Goal: Task Accomplishment & Management: Complete application form

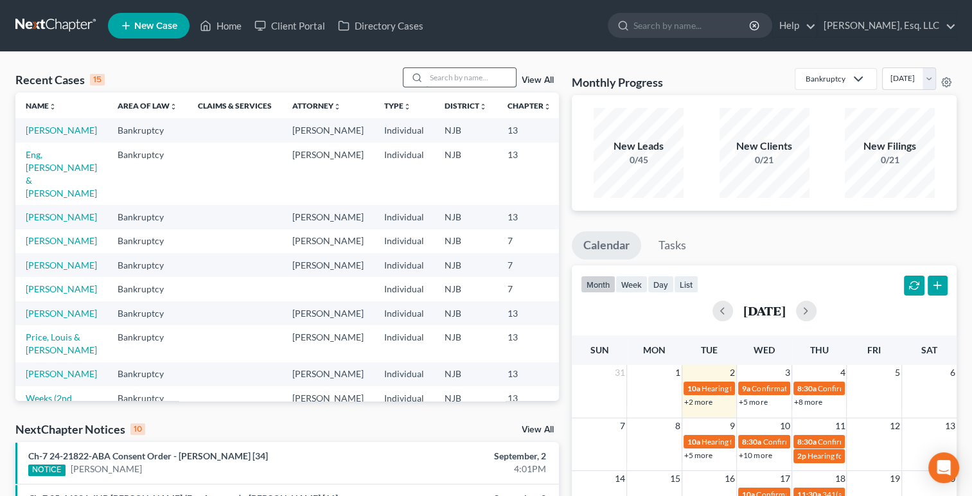
click at [438, 80] on input "search" at bounding box center [471, 77] width 90 height 19
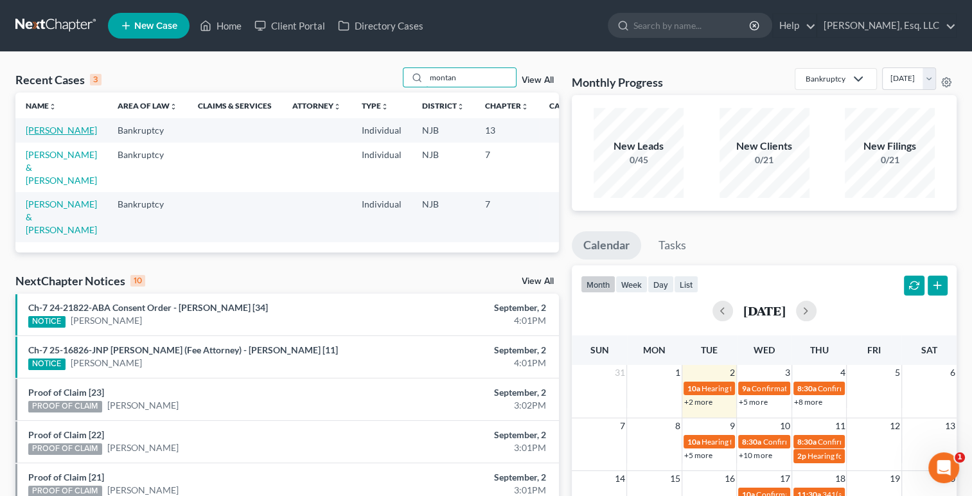
type input "montan"
click at [37, 136] on link "[PERSON_NAME]" at bounding box center [61, 130] width 71 height 11
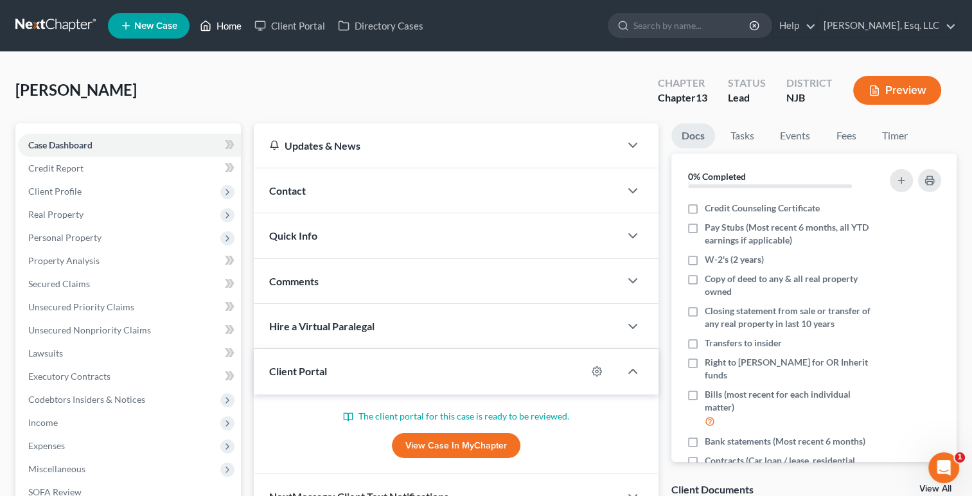
click at [226, 34] on link "Home" at bounding box center [220, 25] width 55 height 23
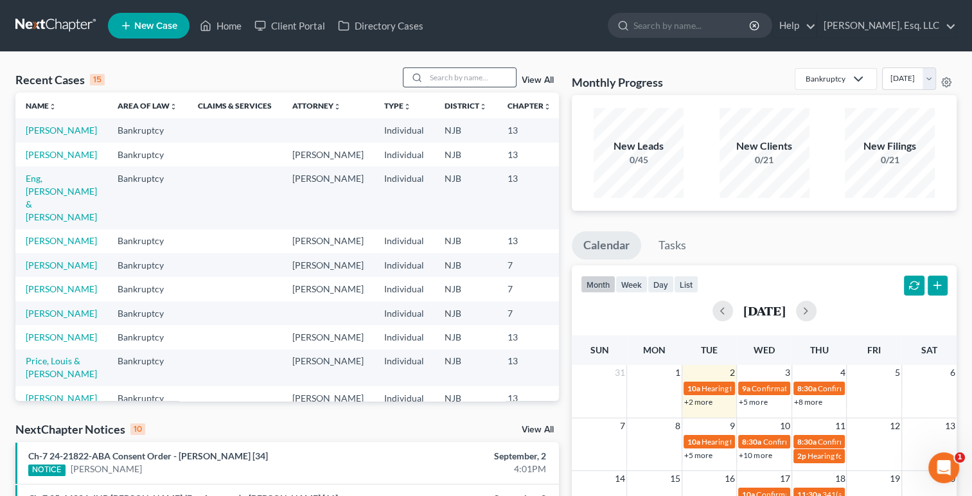
click at [431, 77] on input "search" at bounding box center [471, 77] width 90 height 19
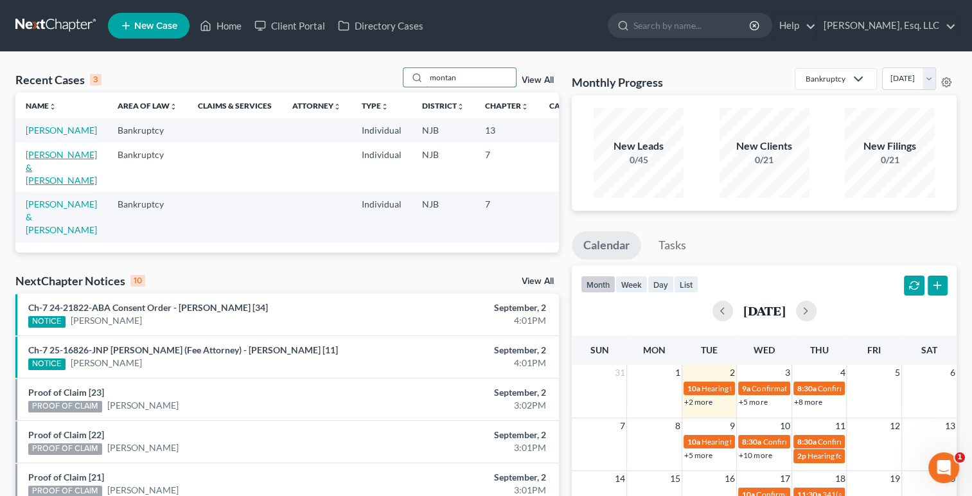
type input "montan"
click at [37, 186] on link "[PERSON_NAME] & [PERSON_NAME]" at bounding box center [61, 167] width 71 height 37
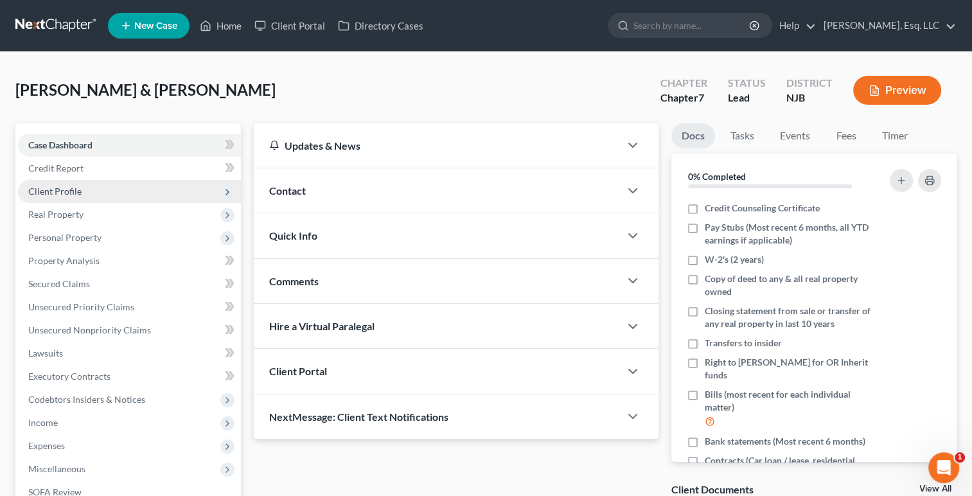
click at [45, 193] on span "Client Profile" at bounding box center [54, 191] width 53 height 11
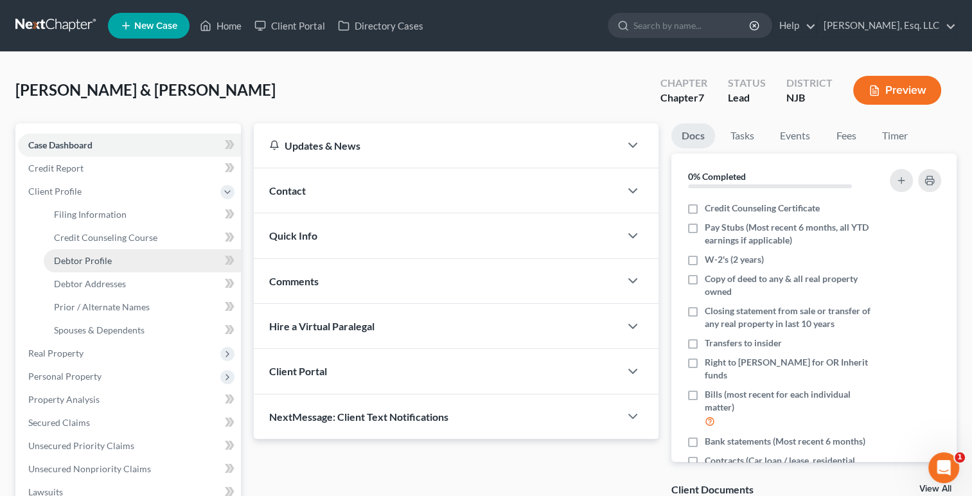
click at [79, 258] on span "Debtor Profile" at bounding box center [83, 260] width 58 height 11
select select "0"
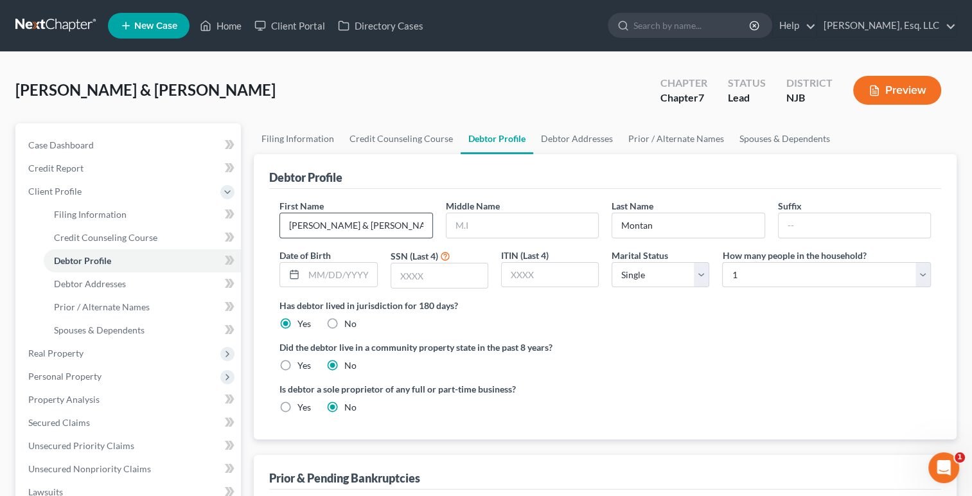
click at [290, 228] on input "[PERSON_NAME] & [PERSON_NAME]" at bounding box center [356, 225] width 152 height 24
type input "DELETE [PERSON_NAME] & [PERSON_NAME]"
click at [216, 33] on link "Home" at bounding box center [220, 25] width 55 height 23
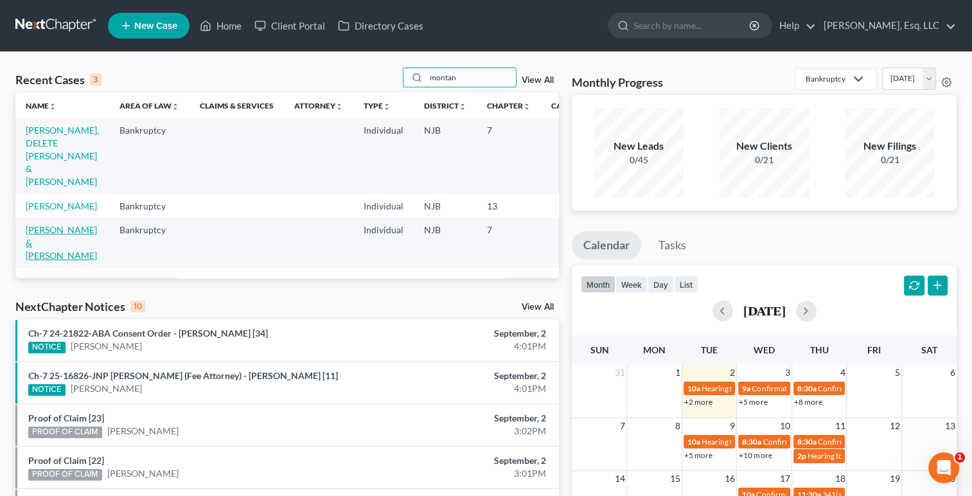
type input "montan"
click at [37, 243] on link "[PERSON_NAME] & [PERSON_NAME]" at bounding box center [61, 242] width 71 height 37
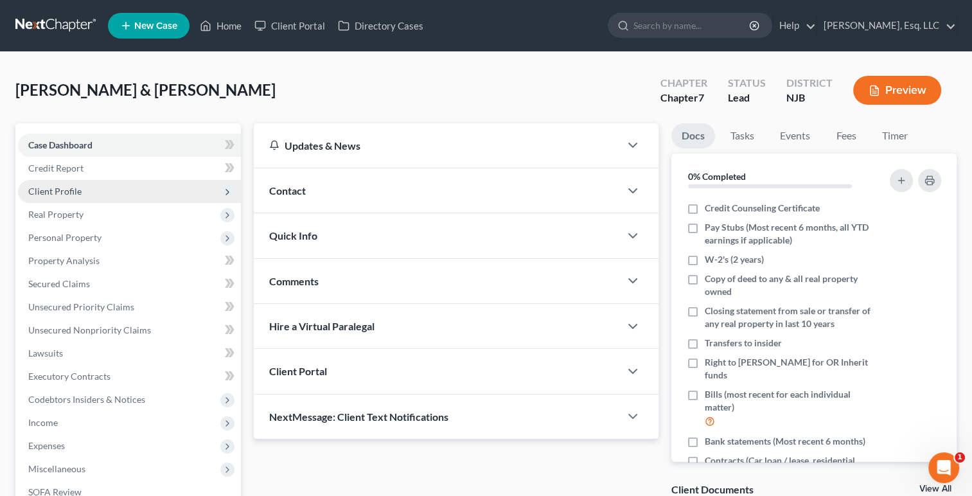
click at [63, 197] on span "Client Profile" at bounding box center [129, 191] width 223 height 23
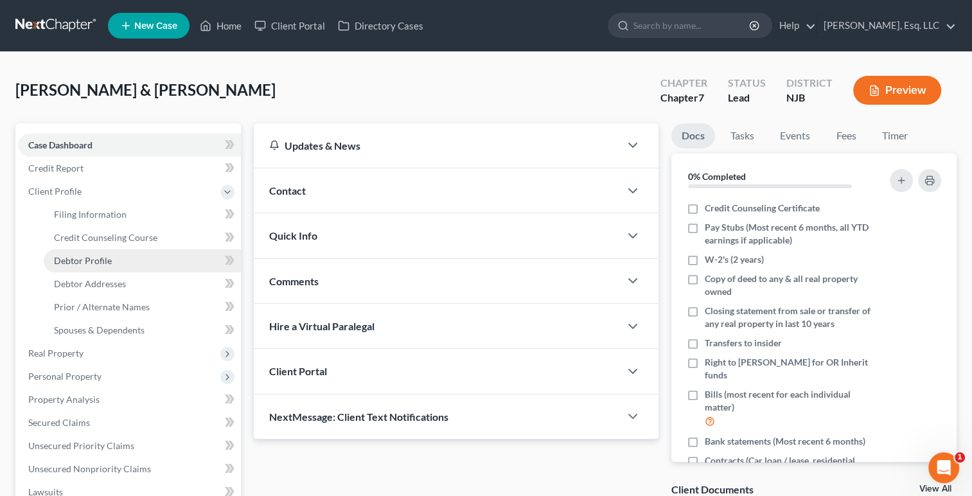
click at [87, 257] on span "Debtor Profile" at bounding box center [83, 260] width 58 height 11
select select "0"
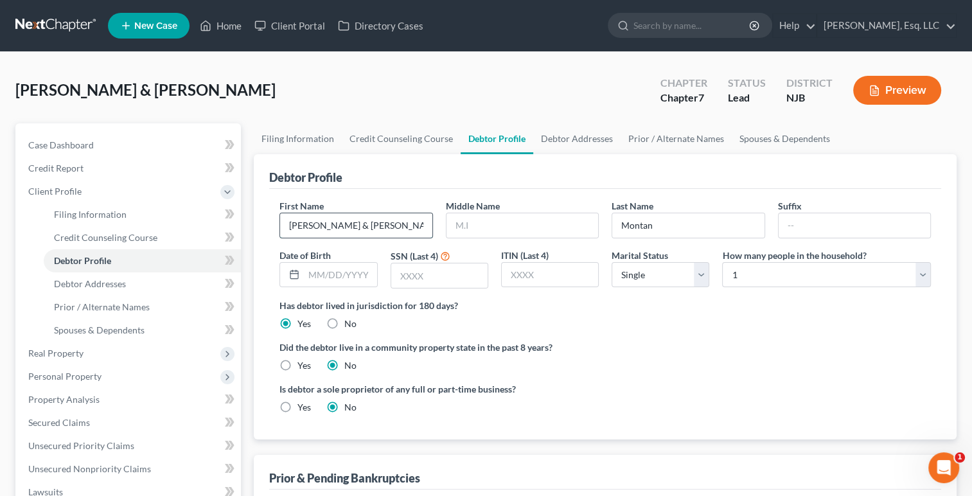
click at [311, 222] on input "[PERSON_NAME] & [PERSON_NAME]" at bounding box center [356, 225] width 152 height 24
paste input "DELETE"
type input "DELETE [PERSON_NAME] & [PERSON_NAME]"
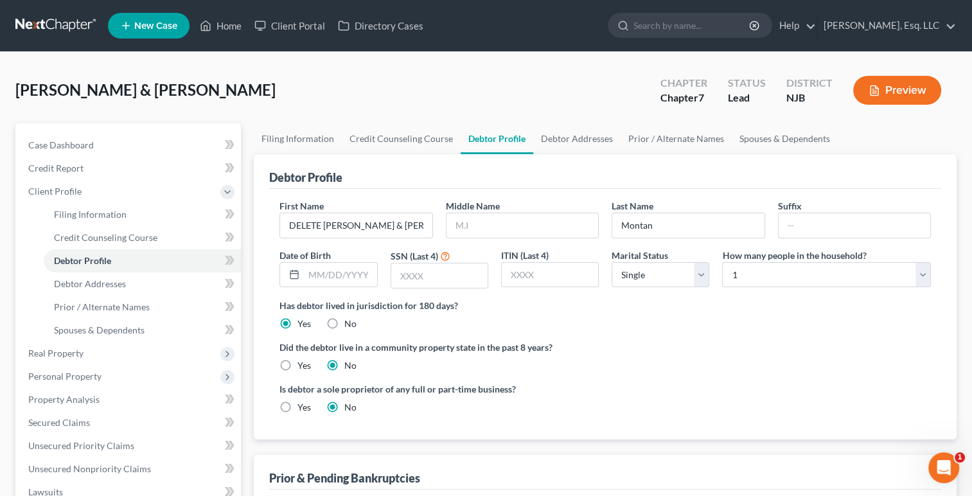
click at [379, 77] on div "[PERSON_NAME] & [PERSON_NAME] Upgraded Chapter Chapter 7 Status [GEOGRAPHIC_DAT…" at bounding box center [486, 95] width 942 height 56
click at [224, 19] on link "Home" at bounding box center [220, 25] width 55 height 23
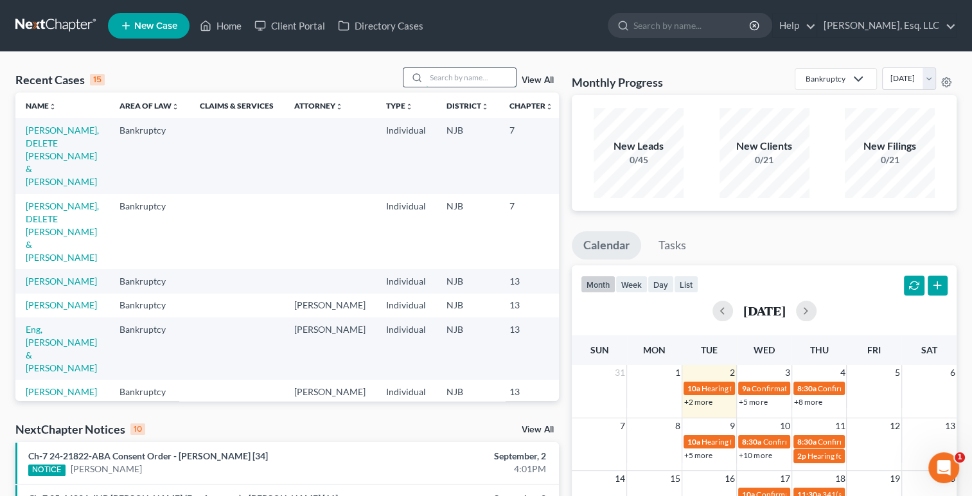
click at [443, 76] on input "search" at bounding box center [471, 77] width 90 height 19
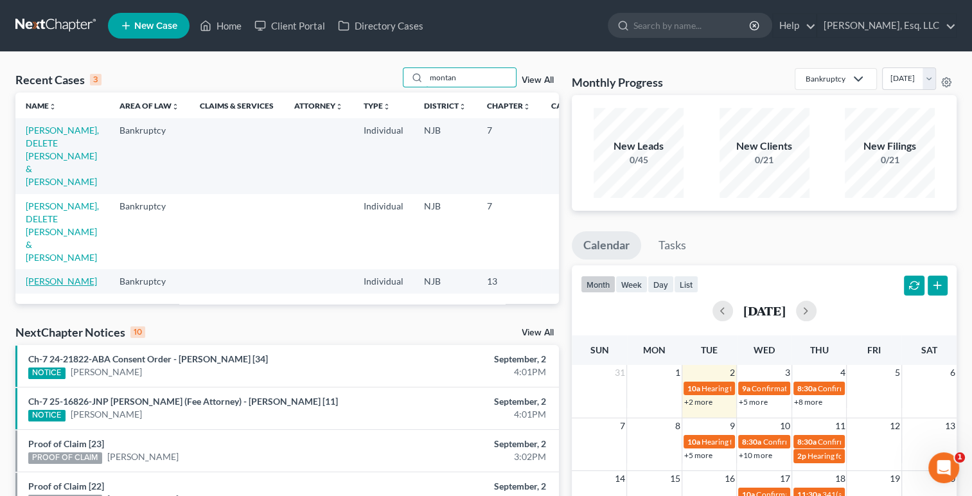
type input "montan"
click at [37, 276] on link "[PERSON_NAME]" at bounding box center [61, 281] width 71 height 11
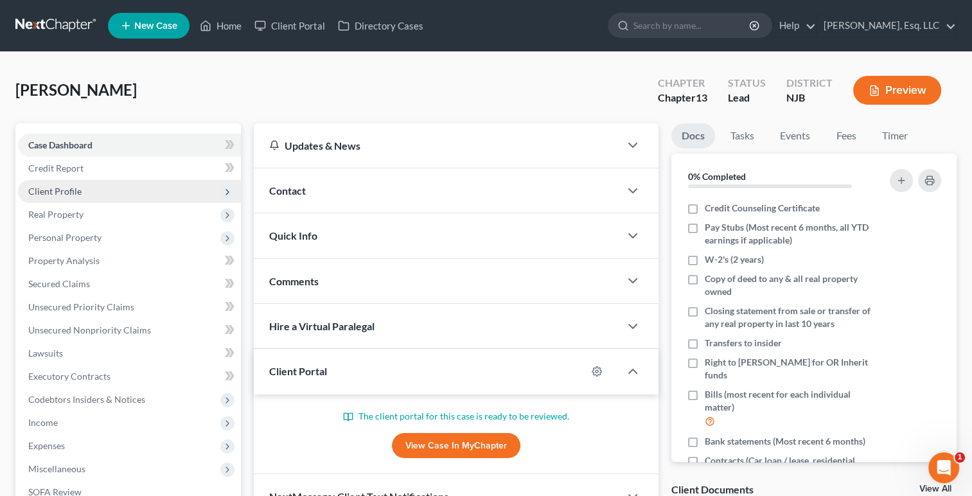
click at [58, 184] on span "Client Profile" at bounding box center [129, 191] width 223 height 23
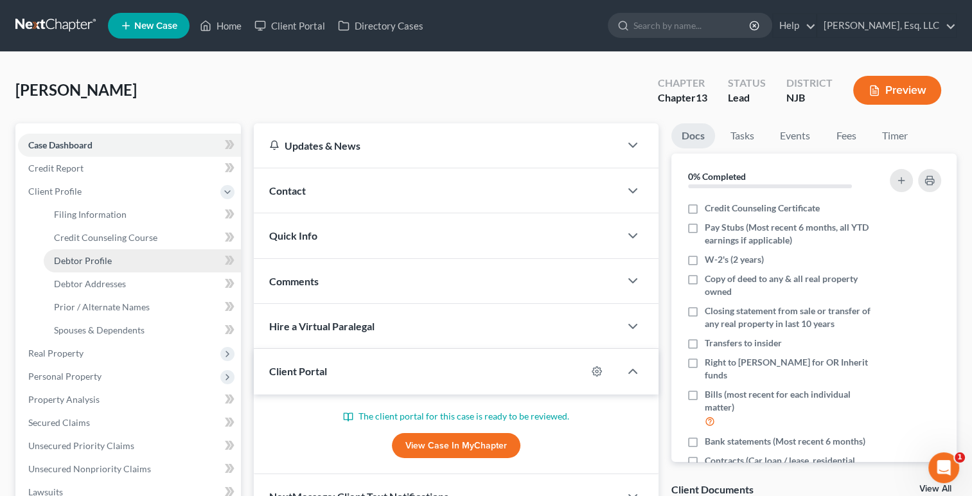
click at [89, 255] on span "Debtor Profile" at bounding box center [83, 260] width 58 height 11
select select "0"
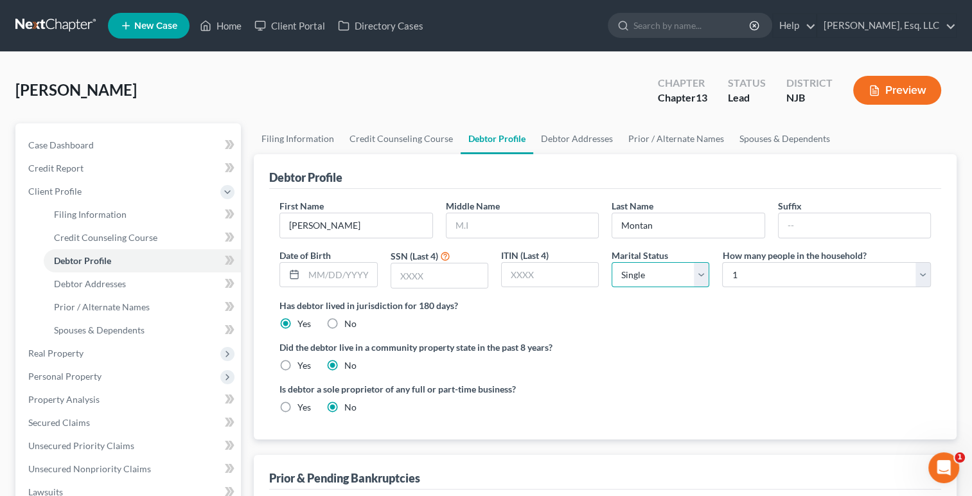
click at [696, 277] on select "Select Single Married Separated Divorced Widowed" at bounding box center [661, 275] width 98 height 26
select select "1"
click at [612, 262] on select "Select Single Married Separated Divorced Widowed" at bounding box center [661, 275] width 98 height 26
click at [921, 275] on select "Select 1 2 3 4 5 6 7 8 9 10 11 12 13 14 15 16 17 18 19 20" at bounding box center [826, 275] width 209 height 26
select select "1"
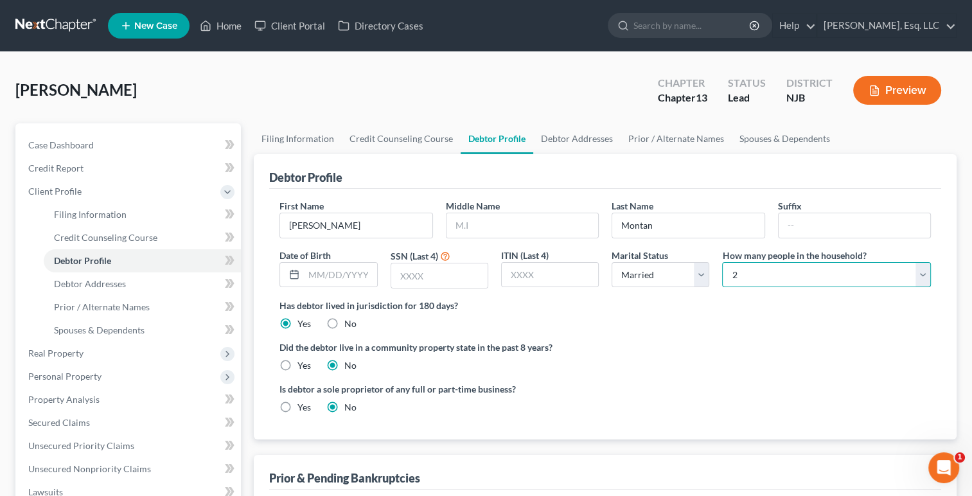
click at [722, 262] on select "Select 1 2 3 4 5 6 7 8 9 10 11 12 13 14 15 16 17 18 19 20" at bounding box center [826, 275] width 209 height 26
click at [306, 138] on link "Filing Information" at bounding box center [298, 138] width 88 height 31
select select "1"
select select "0"
select select "3"
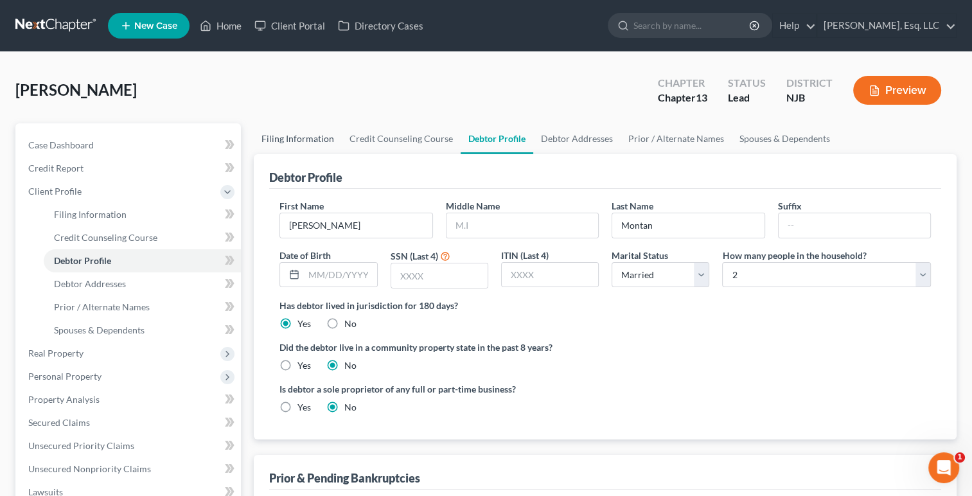
select select "51"
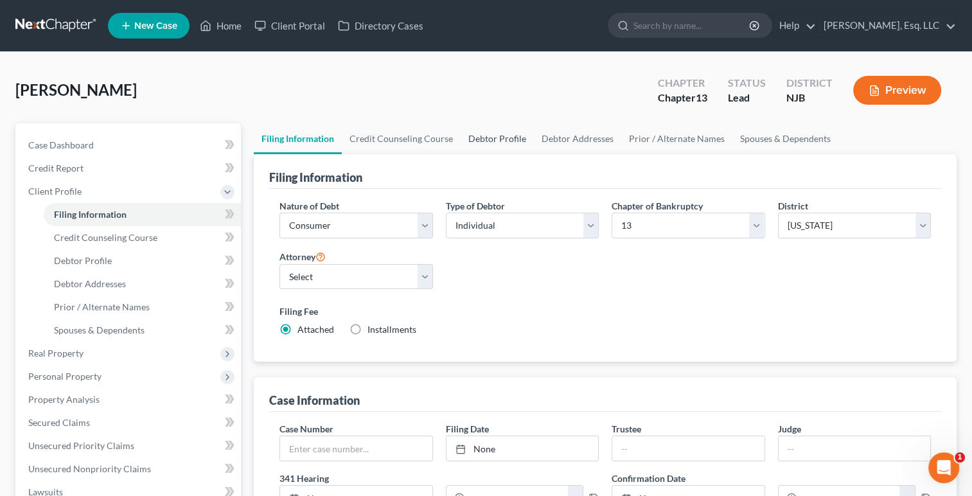
click at [503, 137] on link "Debtor Profile" at bounding box center [497, 138] width 73 height 31
select select "1"
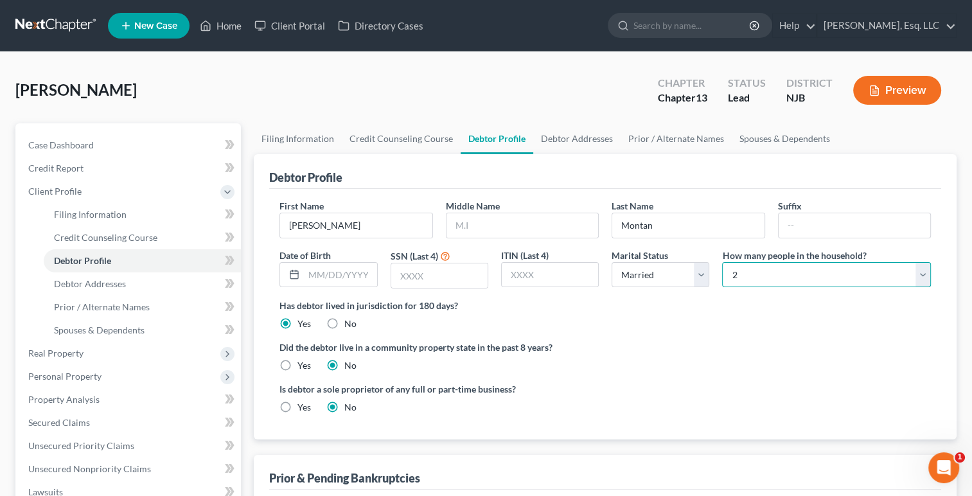
click at [744, 268] on select "Select 1 2 3 4 5 6 7 8 9 10 11 12 13 14 15 16 17 18 19 20" at bounding box center [826, 275] width 209 height 26
select select "5"
click at [722, 262] on select "Select 1 2 3 4 5 6 7 8 9 10 11 12 13 14 15 16 17 18 19 20" at bounding box center [826, 275] width 209 height 26
click at [764, 140] on link "Spouses & Dependents" at bounding box center [785, 138] width 106 height 31
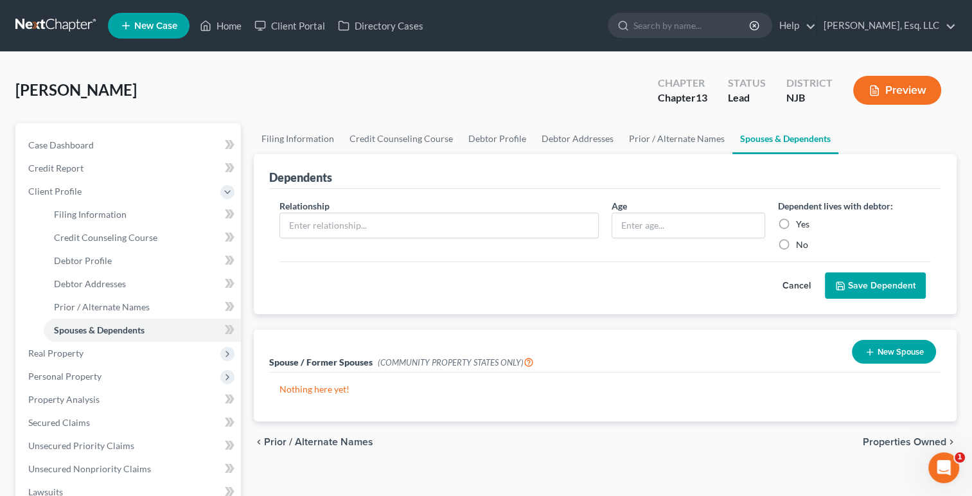
click at [796, 224] on label "Yes" at bounding box center [802, 224] width 13 height 13
click at [801, 224] on input "Yes" at bounding box center [805, 222] width 8 height 8
radio input "true"
click at [685, 223] on input "text" at bounding box center [689, 225] width 152 height 24
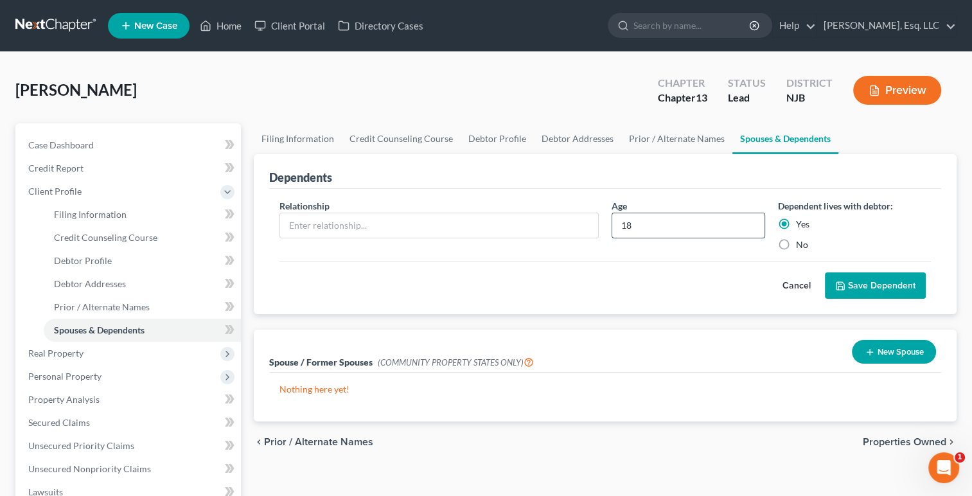
type input "18"
click at [457, 221] on input "text" at bounding box center [439, 225] width 318 height 24
type input "Son"
click at [878, 278] on button "Save Dependent" at bounding box center [875, 286] width 101 height 27
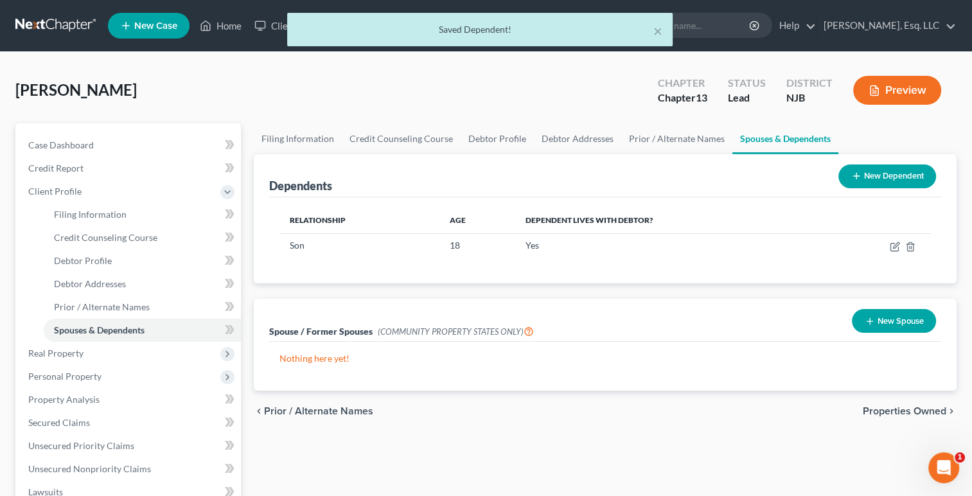
click at [879, 177] on button "New Dependent" at bounding box center [888, 177] width 98 height 24
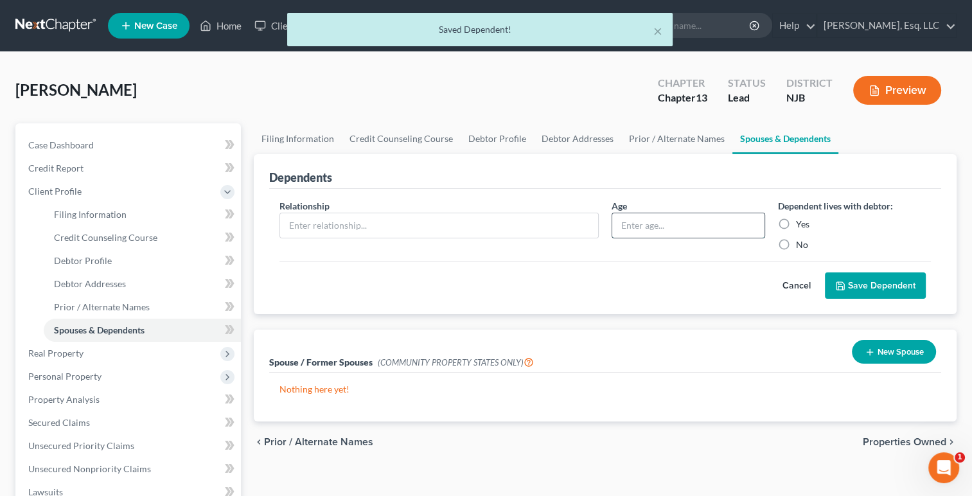
click at [689, 228] on input "text" at bounding box center [689, 225] width 152 height 24
type input "15"
click at [478, 224] on input "text" at bounding box center [439, 225] width 318 height 24
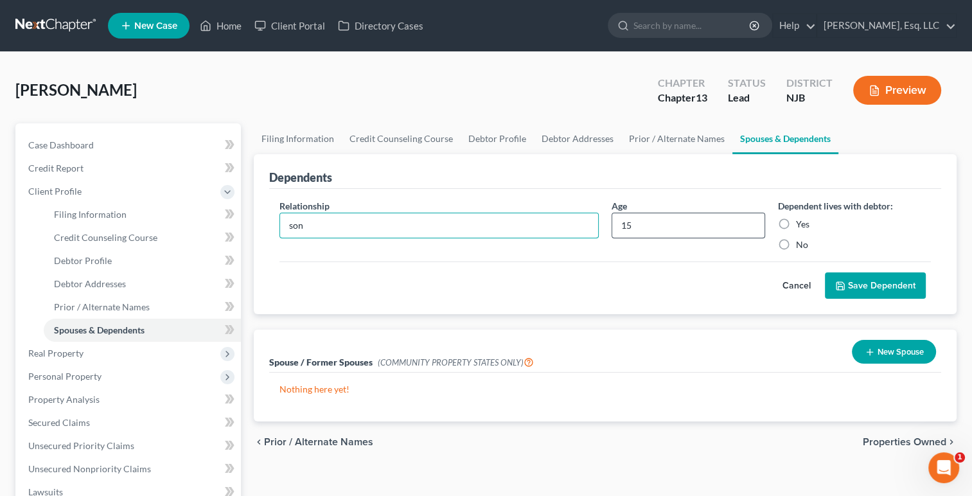
type input "son"
click at [796, 221] on label "Yes" at bounding box center [802, 224] width 13 height 13
click at [801, 221] on input "Yes" at bounding box center [805, 222] width 8 height 8
radio input "true"
click at [876, 287] on button "Save Dependent" at bounding box center [875, 286] width 101 height 27
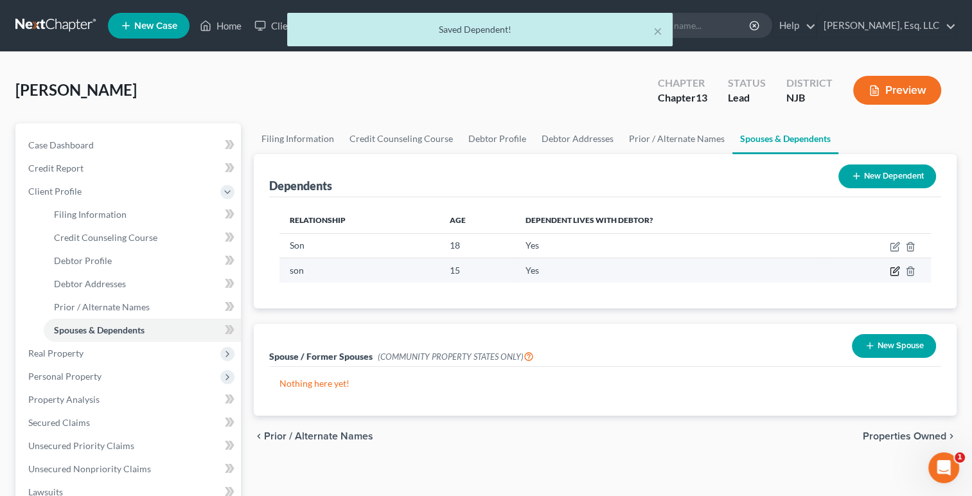
click at [892, 273] on icon "button" at bounding box center [895, 271] width 10 height 10
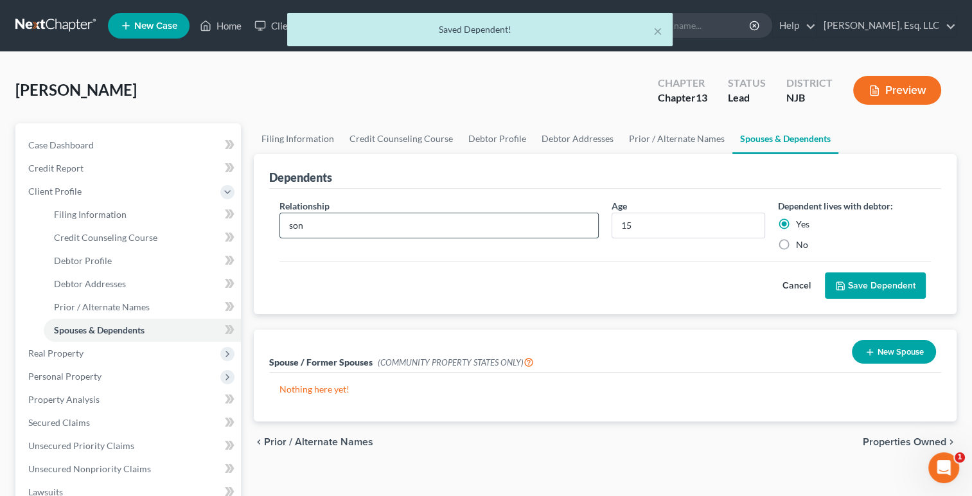
click at [316, 228] on input "son" at bounding box center [439, 225] width 318 height 24
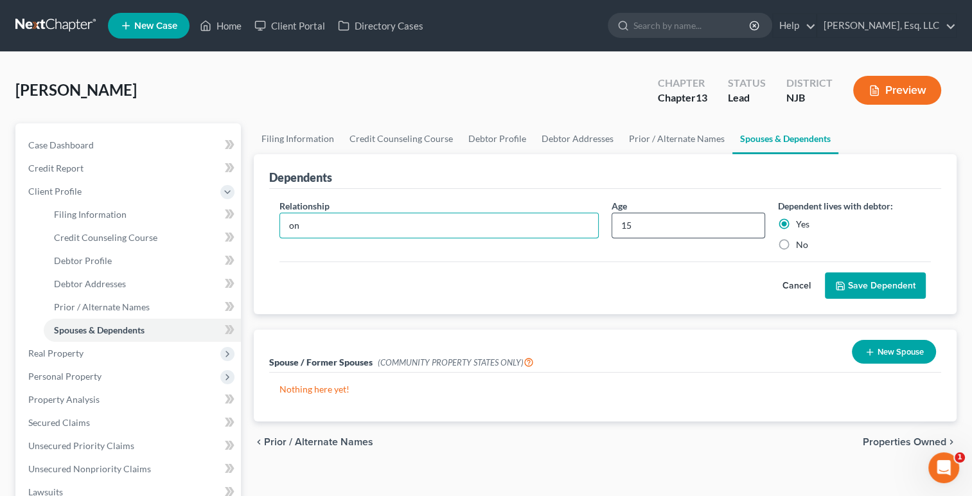
type input "n"
type input "Daughter"
click at [878, 291] on button "Save Dependent" at bounding box center [875, 286] width 101 height 27
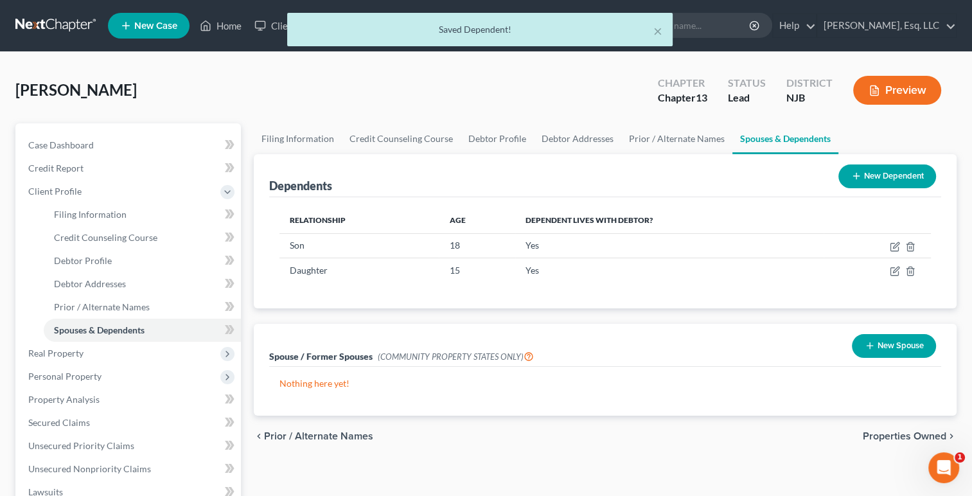
click at [879, 181] on button "New Dependent" at bounding box center [888, 177] width 98 height 24
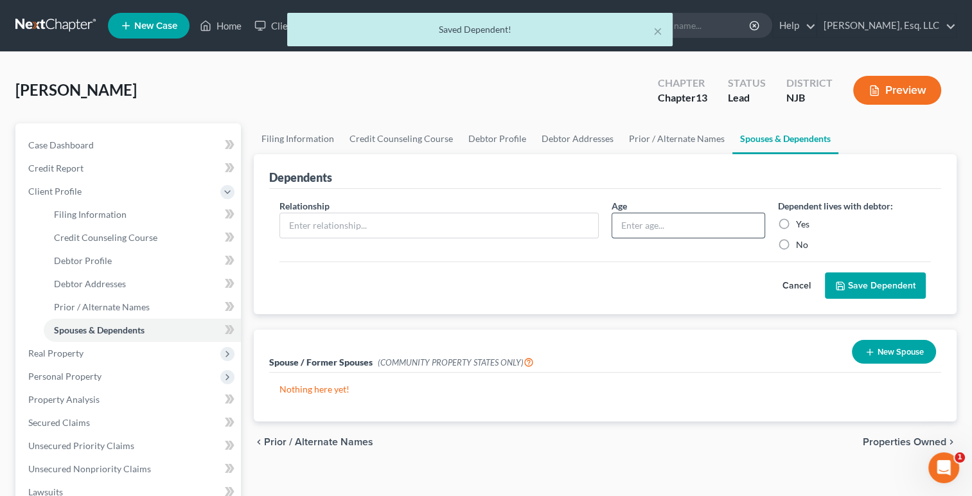
click at [651, 230] on input "text" at bounding box center [689, 225] width 152 height 24
type input "G"
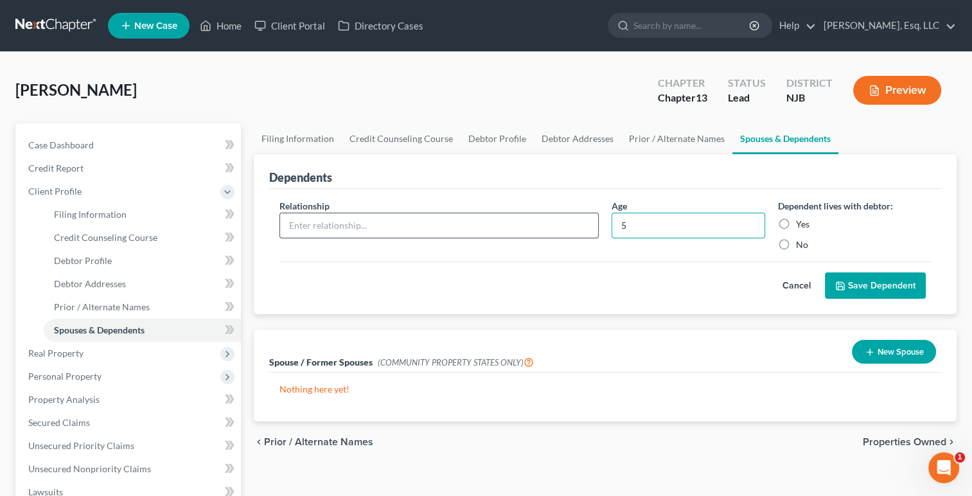
type input "5"
click at [488, 226] on input "text" at bounding box center [439, 225] width 318 height 24
click at [796, 229] on label "Yes" at bounding box center [802, 224] width 13 height 13
click at [801, 226] on input "Yes" at bounding box center [805, 222] width 8 height 8
radio input "true"
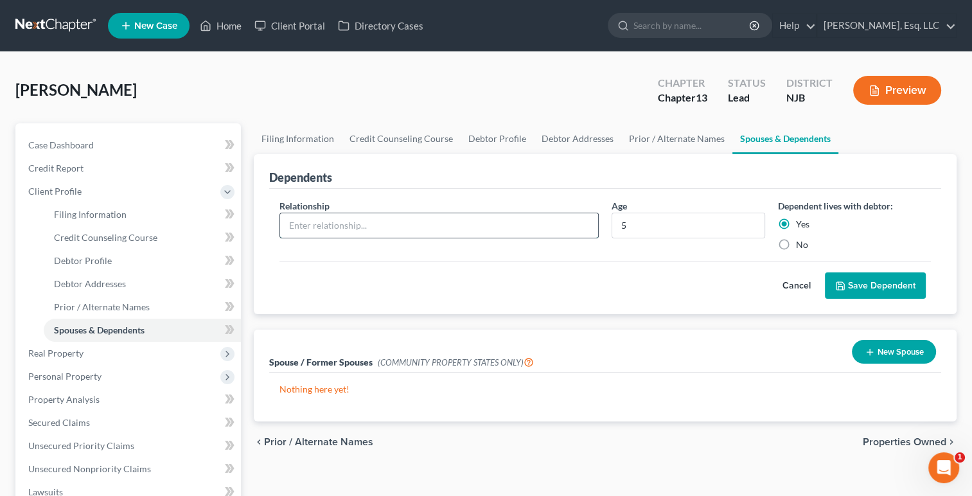
click at [452, 226] on input "text" at bounding box center [439, 225] width 318 height 24
type input "Granddaughter"
click at [880, 285] on button "Save Dependent" at bounding box center [875, 286] width 101 height 27
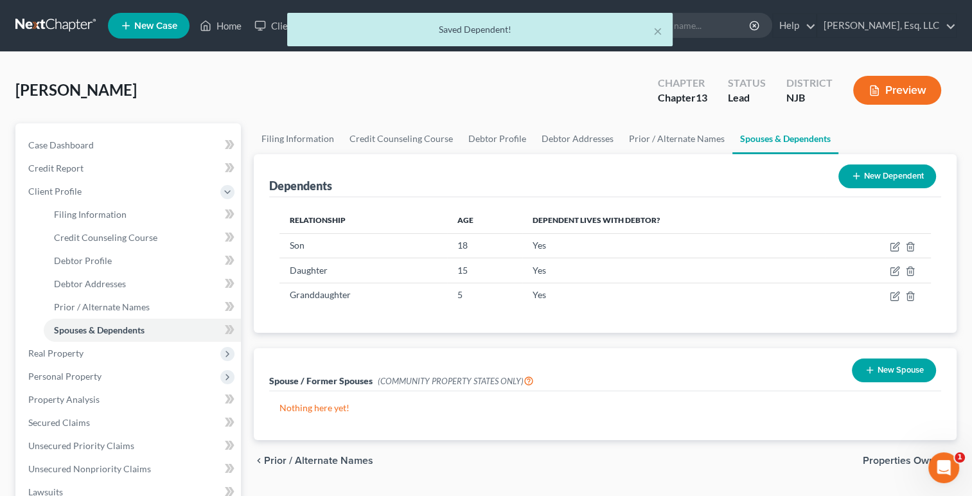
click at [881, 184] on button "New Dependent" at bounding box center [888, 177] width 98 height 24
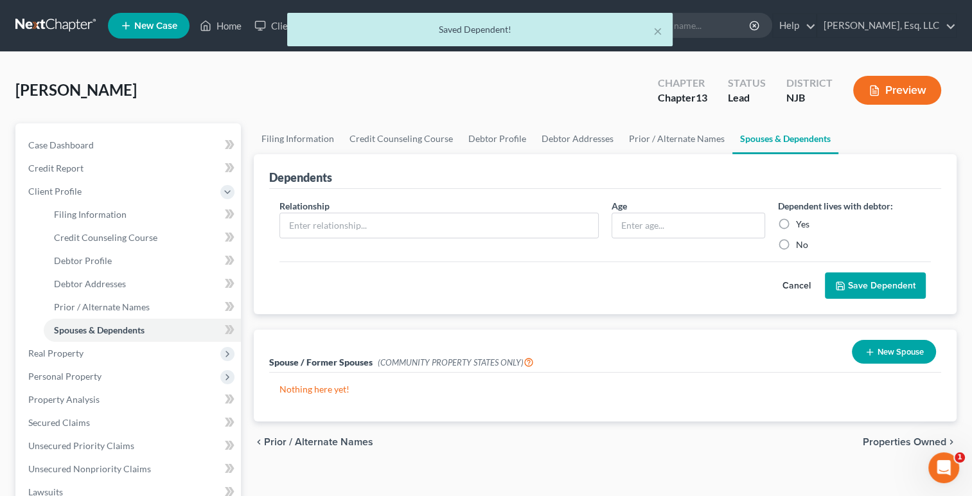
click at [796, 228] on label "Yes" at bounding box center [802, 224] width 13 height 13
click at [801, 226] on input "Yes" at bounding box center [805, 222] width 8 height 8
radio input "true"
click at [665, 227] on input "text" at bounding box center [689, 225] width 152 height 24
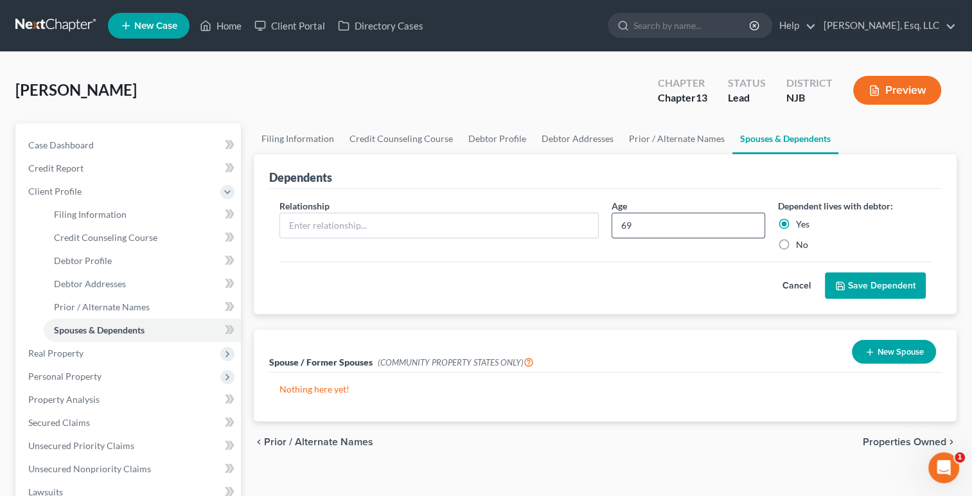
type input "69"
click at [472, 228] on input "text" at bounding box center [439, 225] width 318 height 24
type input "Mother-in-law"
click at [879, 292] on button "Save Dependent" at bounding box center [875, 286] width 101 height 27
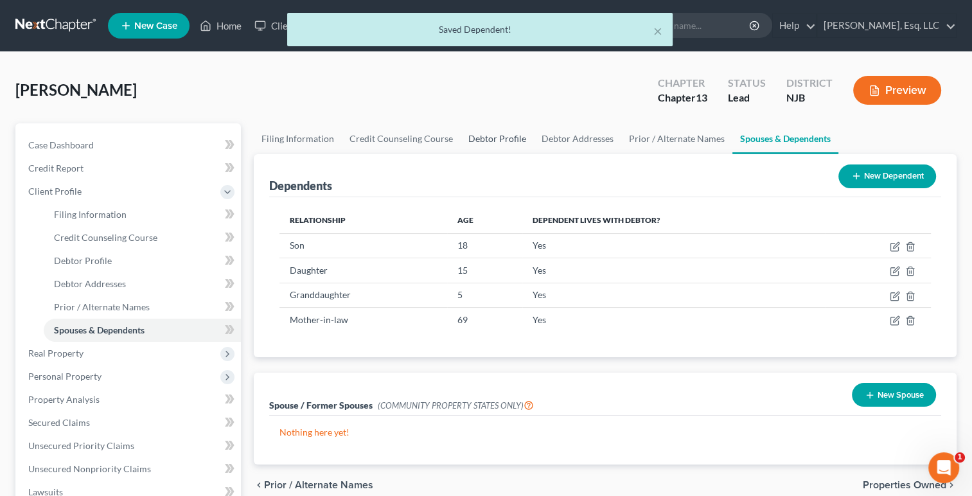
click at [503, 139] on link "Debtor Profile" at bounding box center [497, 138] width 73 height 31
select select "1"
select select "5"
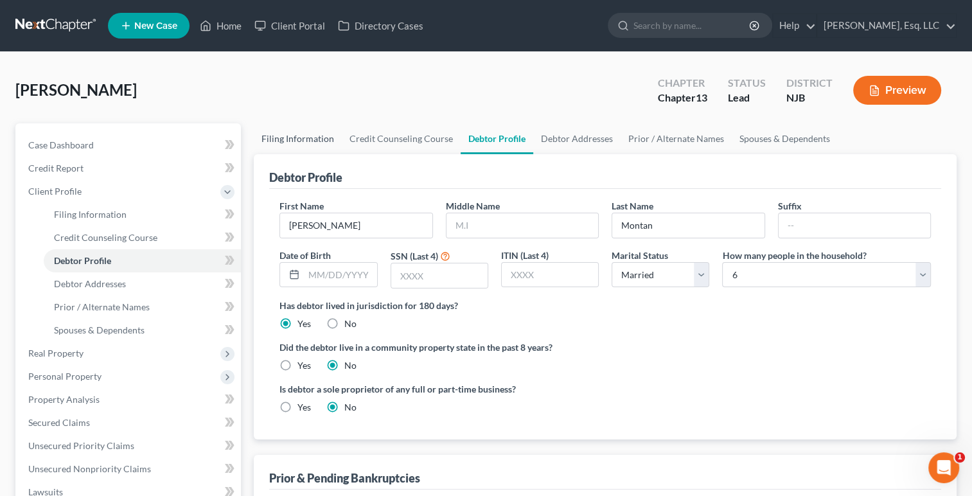
click at [311, 144] on link "Filing Information" at bounding box center [298, 138] width 88 height 31
select select "1"
select select "0"
select select "3"
select select "51"
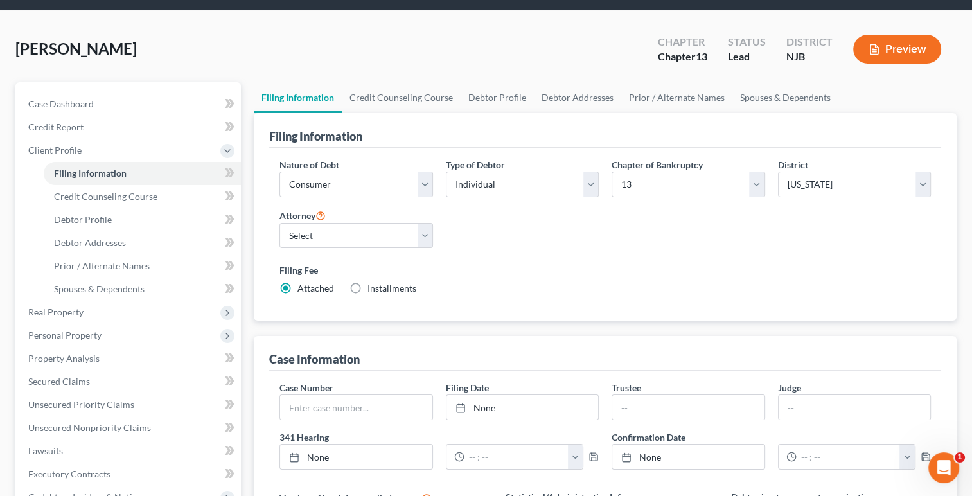
scroll to position [44, 0]
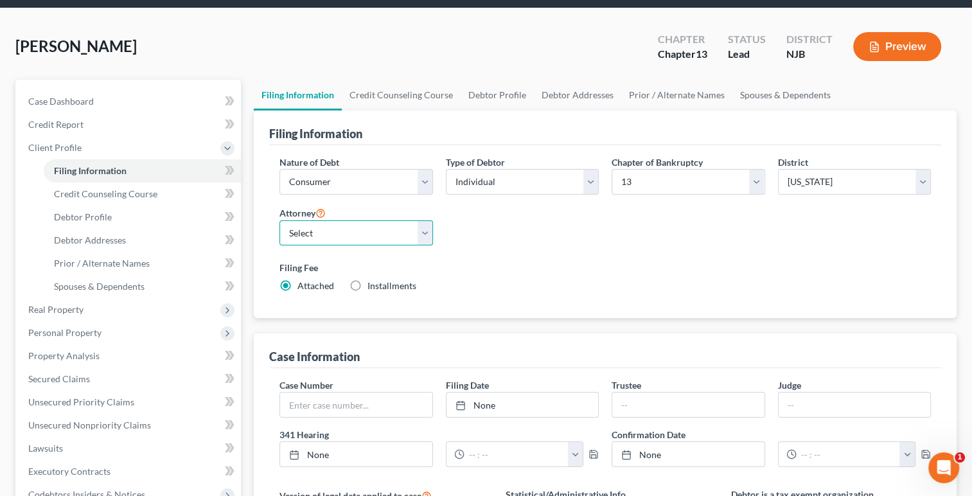
click at [427, 225] on select "Select [PERSON_NAME] - NJB [PERSON_NAME] - NJB" at bounding box center [356, 233] width 153 height 26
select select "0"
click at [280, 220] on select "Select [PERSON_NAME] - NJB [PERSON_NAME] - NJB" at bounding box center [356, 233] width 153 height 26
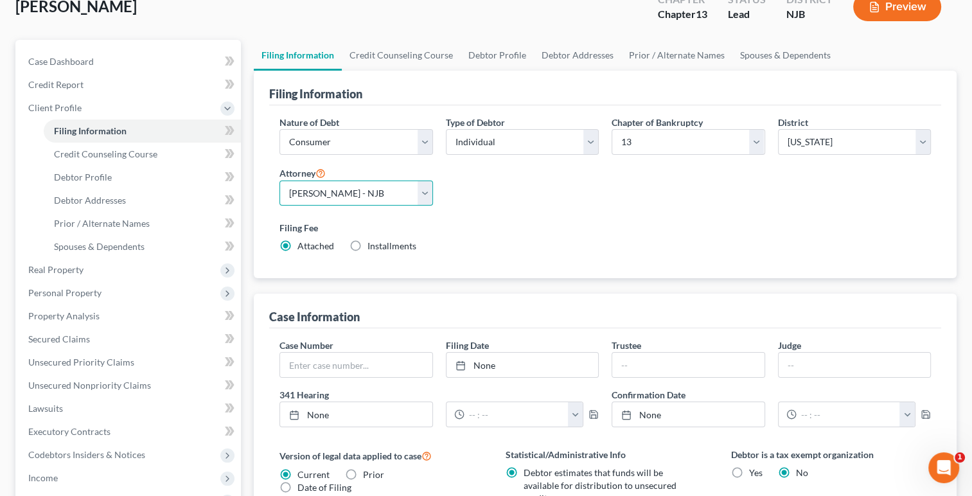
scroll to position [84, 0]
click at [590, 145] on select "Select Individual Joint" at bounding box center [522, 142] width 153 height 26
select select "1"
click at [446, 129] on select "Select Individual Joint" at bounding box center [522, 142] width 153 height 26
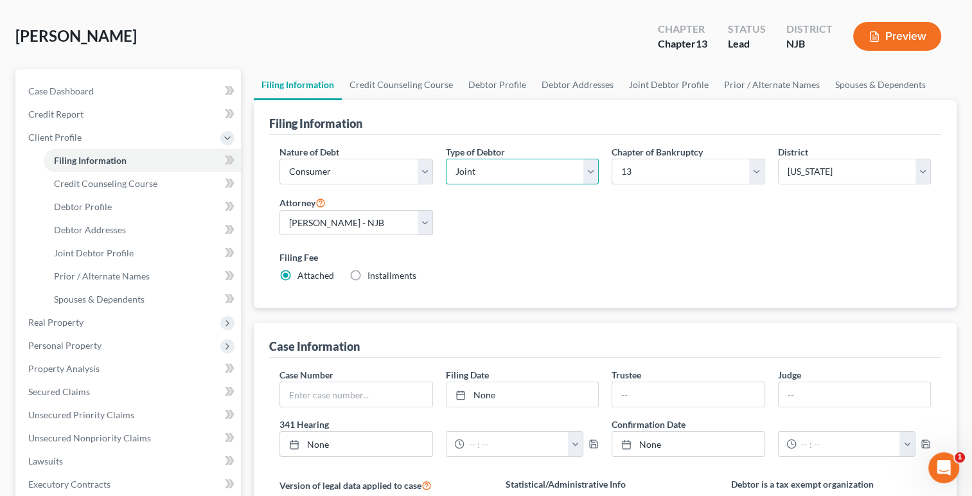
scroll to position [0, 0]
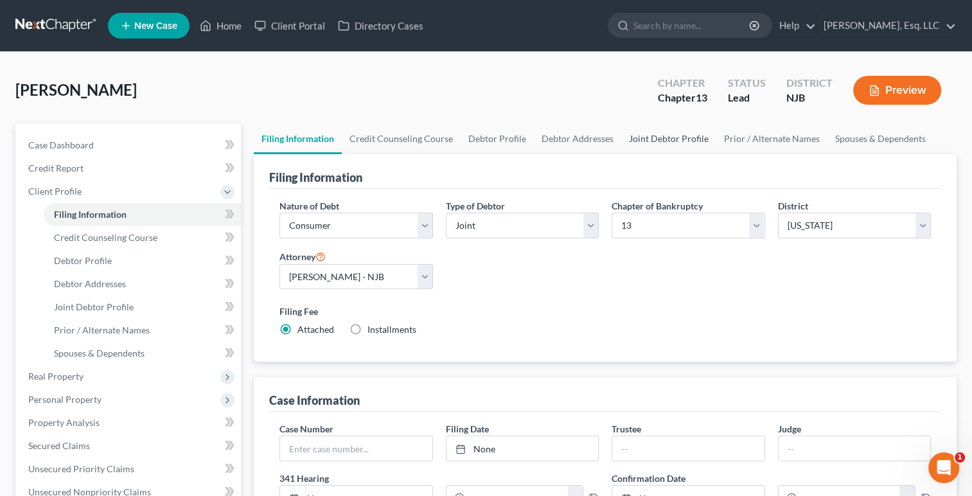
click at [663, 147] on link "Joint Debtor Profile" at bounding box center [669, 138] width 95 height 31
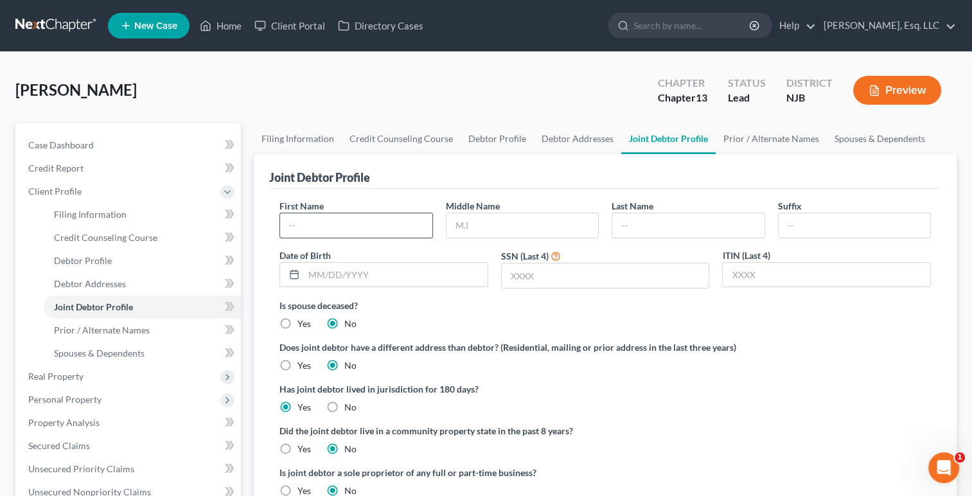
click at [400, 224] on input "text" at bounding box center [356, 225] width 152 height 24
type input "[PERSON_NAME]"
click at [540, 220] on input "text" at bounding box center [523, 225] width 152 height 24
type input "[PERSON_NAME]"
click at [642, 226] on input "text" at bounding box center [689, 225] width 152 height 24
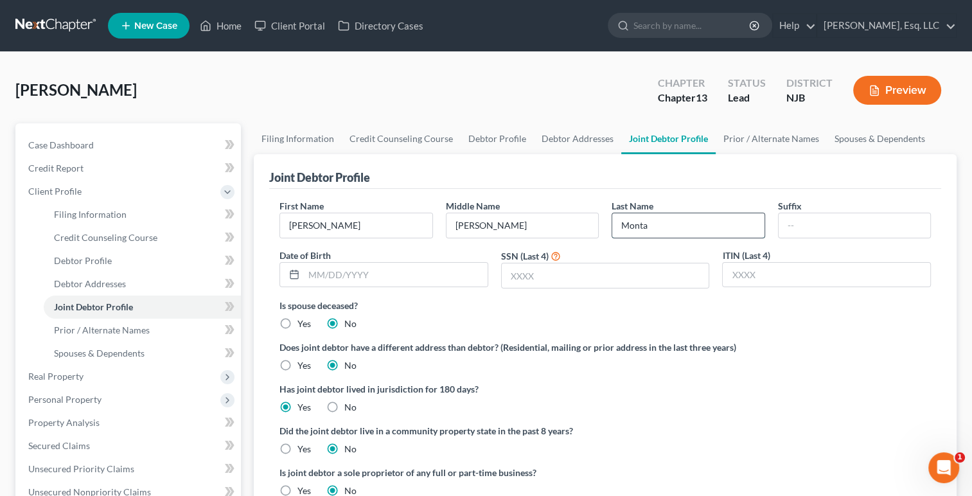
type input "Montan"
click at [508, 134] on link "Debtor Profile" at bounding box center [497, 138] width 73 height 31
select select "1"
select select "5"
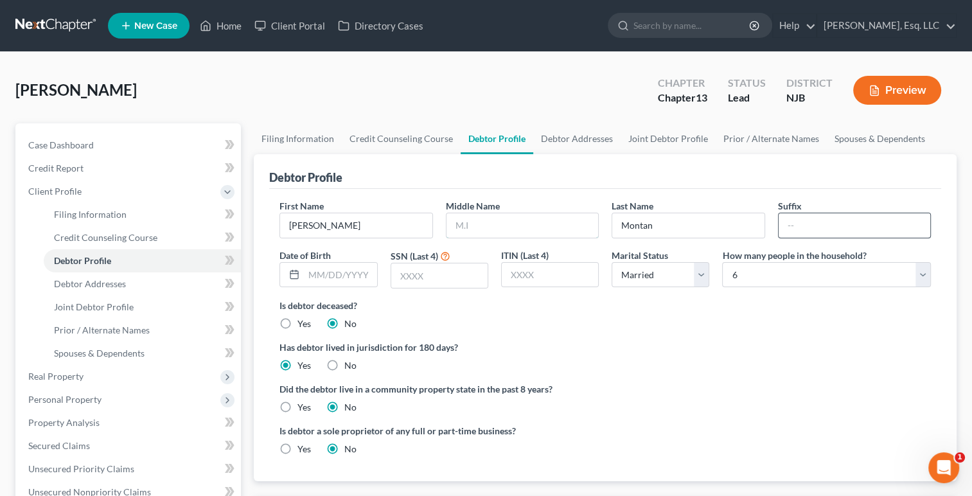
click at [492, 230] on input "text" at bounding box center [523, 225] width 152 height 24
click at [485, 221] on input "se" at bounding box center [523, 225] width 152 height 24
type input "s"
type input "[PERSON_NAME]"
click at [588, 142] on link "Debtor Addresses" at bounding box center [576, 138] width 87 height 31
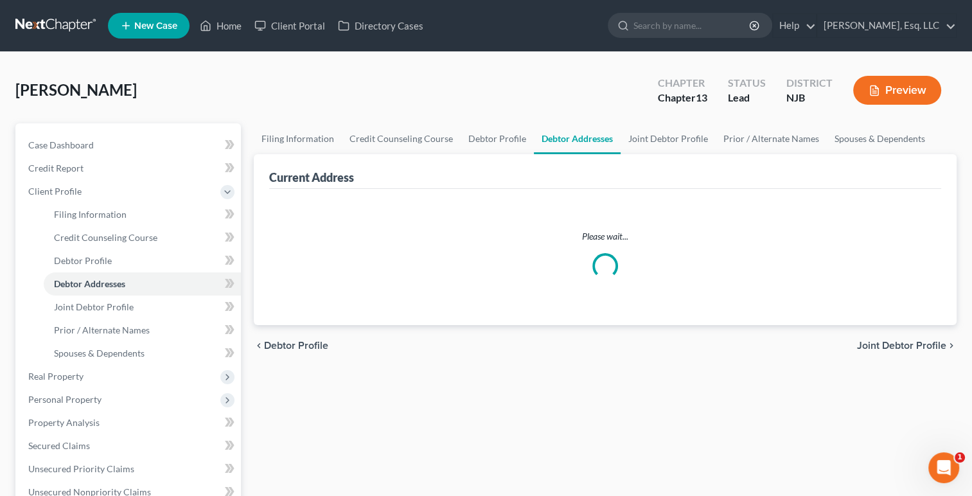
select select "0"
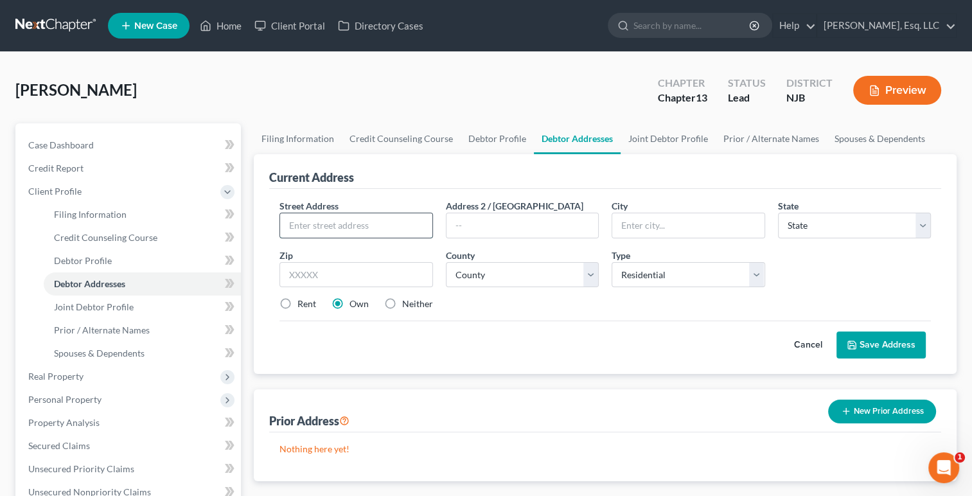
click at [380, 229] on input "text" at bounding box center [356, 225] width 152 height 24
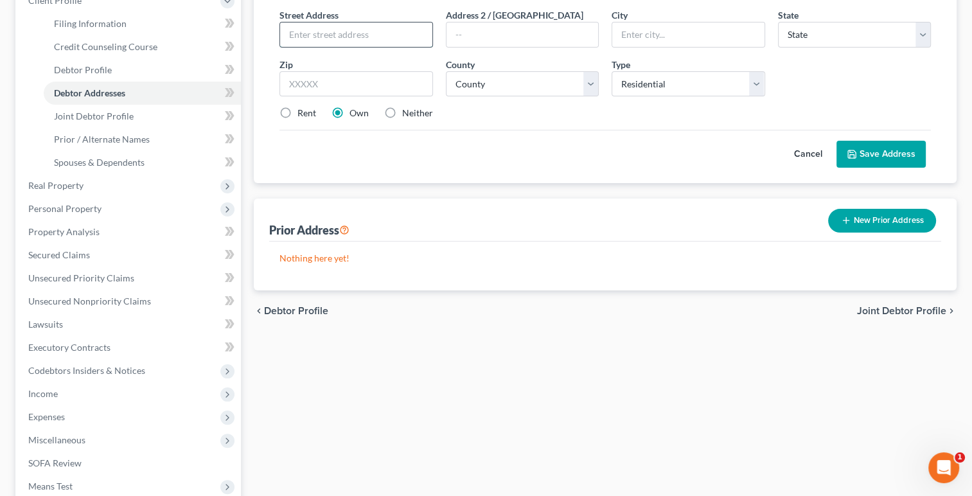
scroll to position [192, 0]
click at [60, 180] on span "Real Property" at bounding box center [55, 184] width 55 height 11
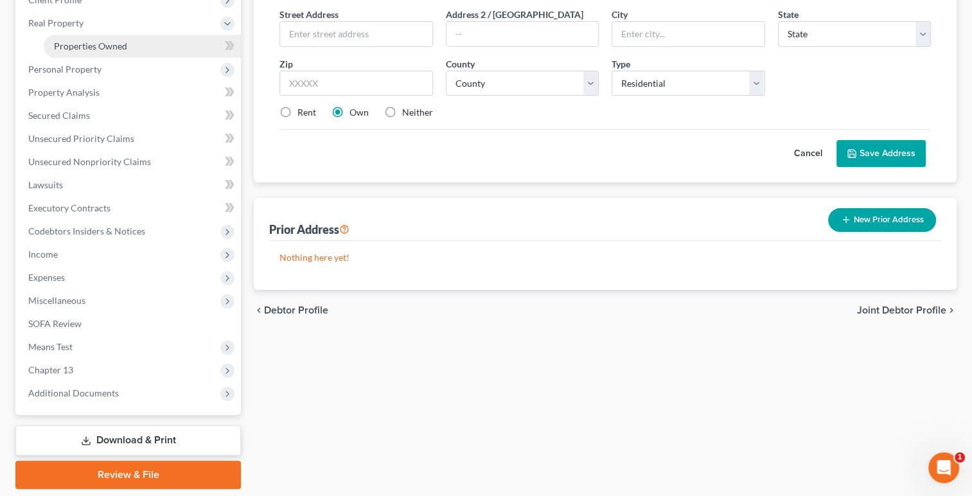
click at [109, 53] on link "Properties Owned" at bounding box center [142, 46] width 197 height 23
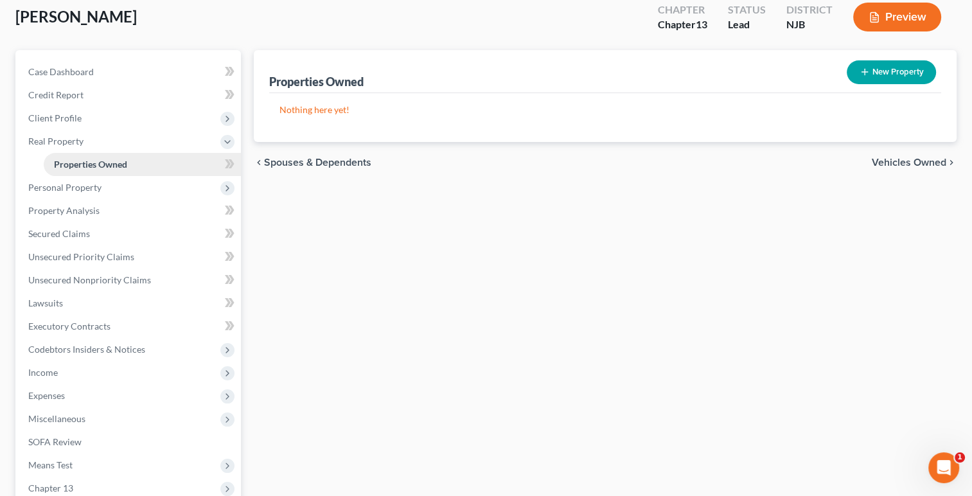
scroll to position [75, 0]
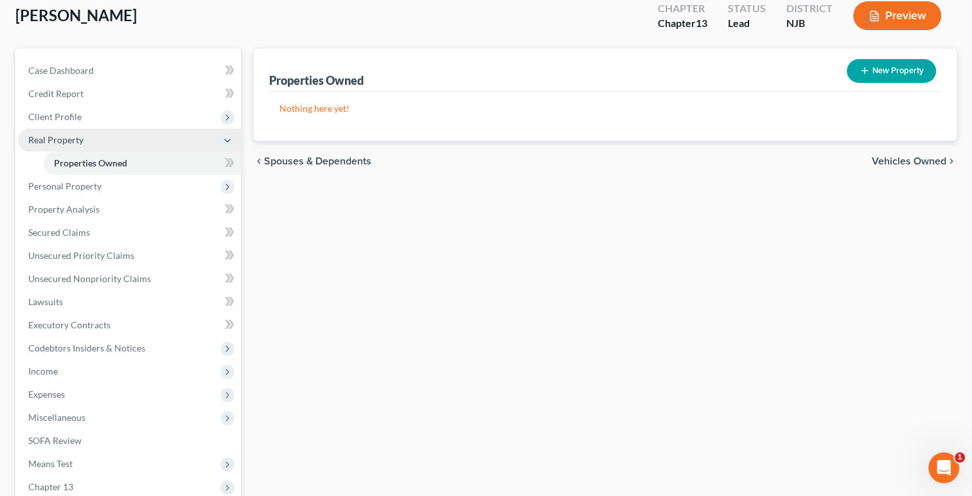
click at [62, 142] on span "Real Property" at bounding box center [55, 139] width 55 height 11
